Goal: Task Accomplishment & Management: Manage account settings

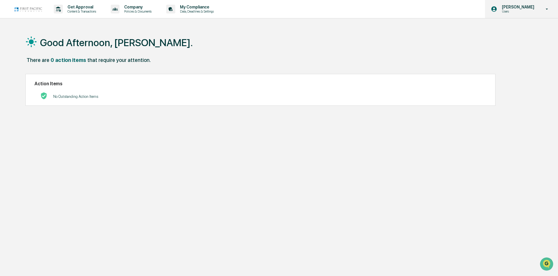
click at [535, 8] on p "[PERSON_NAME]" at bounding box center [517, 7] width 40 height 5
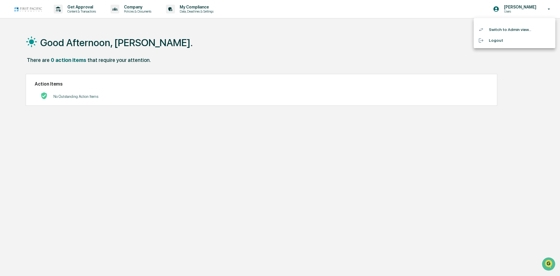
click at [504, 28] on li "Switch to Admin view..." at bounding box center [515, 29] width 82 height 11
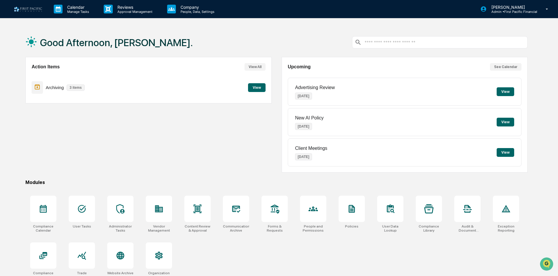
scroll to position [28, 0]
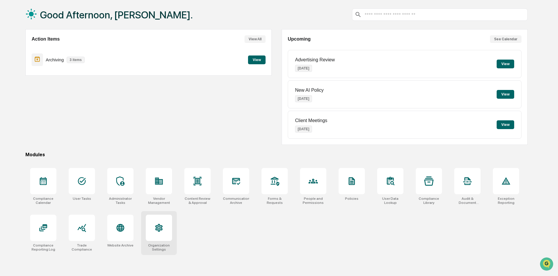
click at [162, 228] on icon at bounding box center [159, 228] width 8 height 8
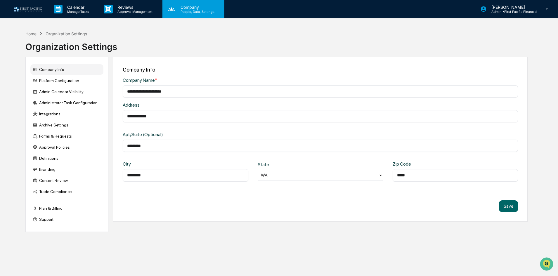
click at [194, 11] on p "People, Data, Settings" at bounding box center [196, 12] width 41 height 4
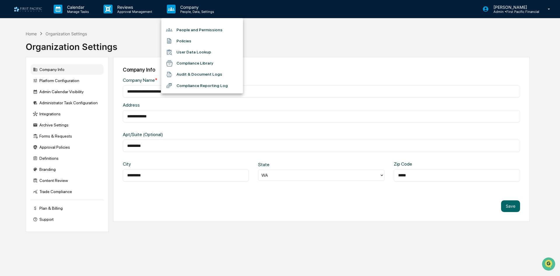
click at [211, 29] on li "People and Permissions" at bounding box center [202, 29] width 82 height 11
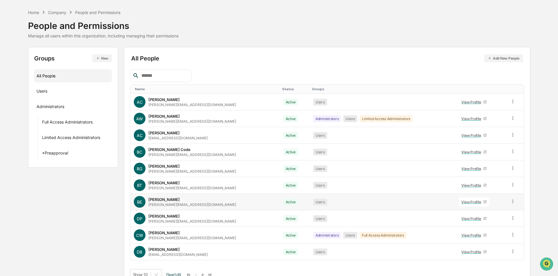
scroll to position [29, 0]
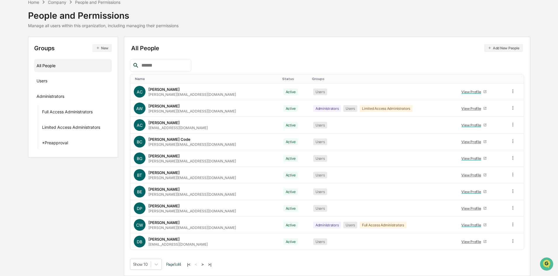
click at [204, 265] on button ">" at bounding box center [203, 264] width 6 height 5
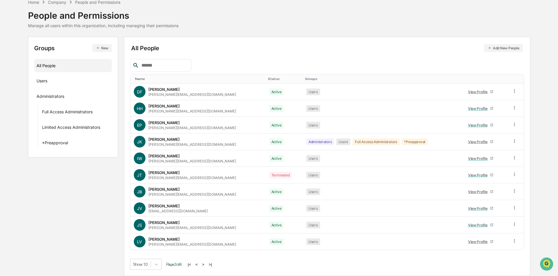
click at [204, 265] on button ">" at bounding box center [203, 264] width 6 height 5
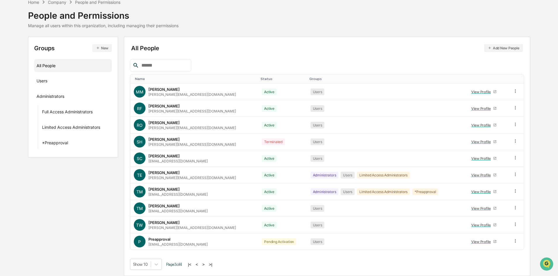
click at [204, 265] on button ">" at bounding box center [204, 264] width 6 height 5
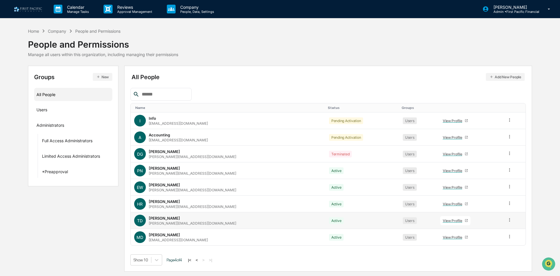
click at [507, 221] on icon at bounding box center [510, 220] width 6 height 6
click at [469, 263] on div "Reset Password" at bounding box center [483, 264] width 48 height 7
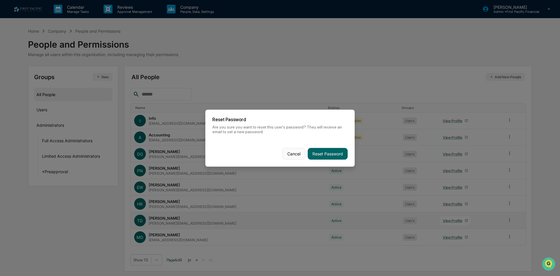
click at [297, 156] on button "Cancel" at bounding box center [294, 154] width 23 height 12
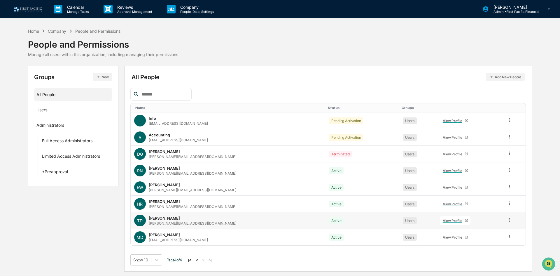
click at [507, 221] on icon at bounding box center [510, 220] width 6 height 6
click at [486, 238] on div "Change Status" at bounding box center [483, 241] width 48 height 7
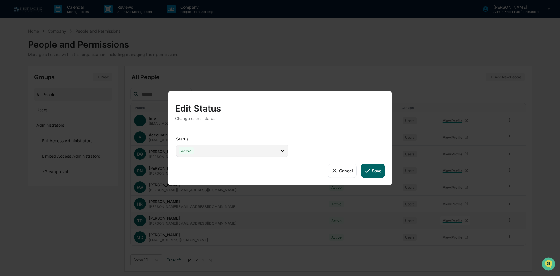
click at [213, 153] on div "Active" at bounding box center [232, 150] width 112 height 12
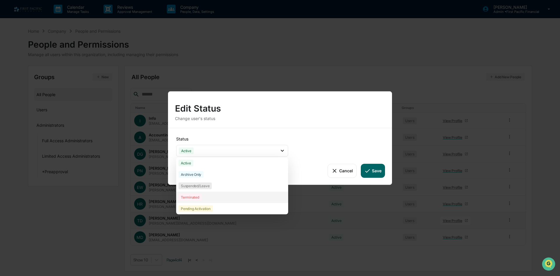
click at [200, 197] on div "Terminated" at bounding box center [190, 197] width 23 height 7
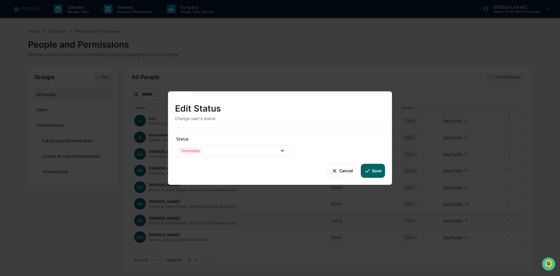
click at [371, 167] on button "Save" at bounding box center [373, 170] width 24 height 14
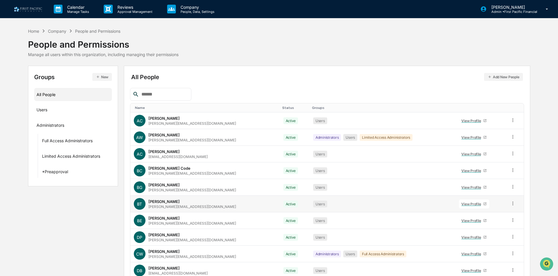
scroll to position [29, 0]
